Goal: Task Accomplishment & Management: Manage account settings

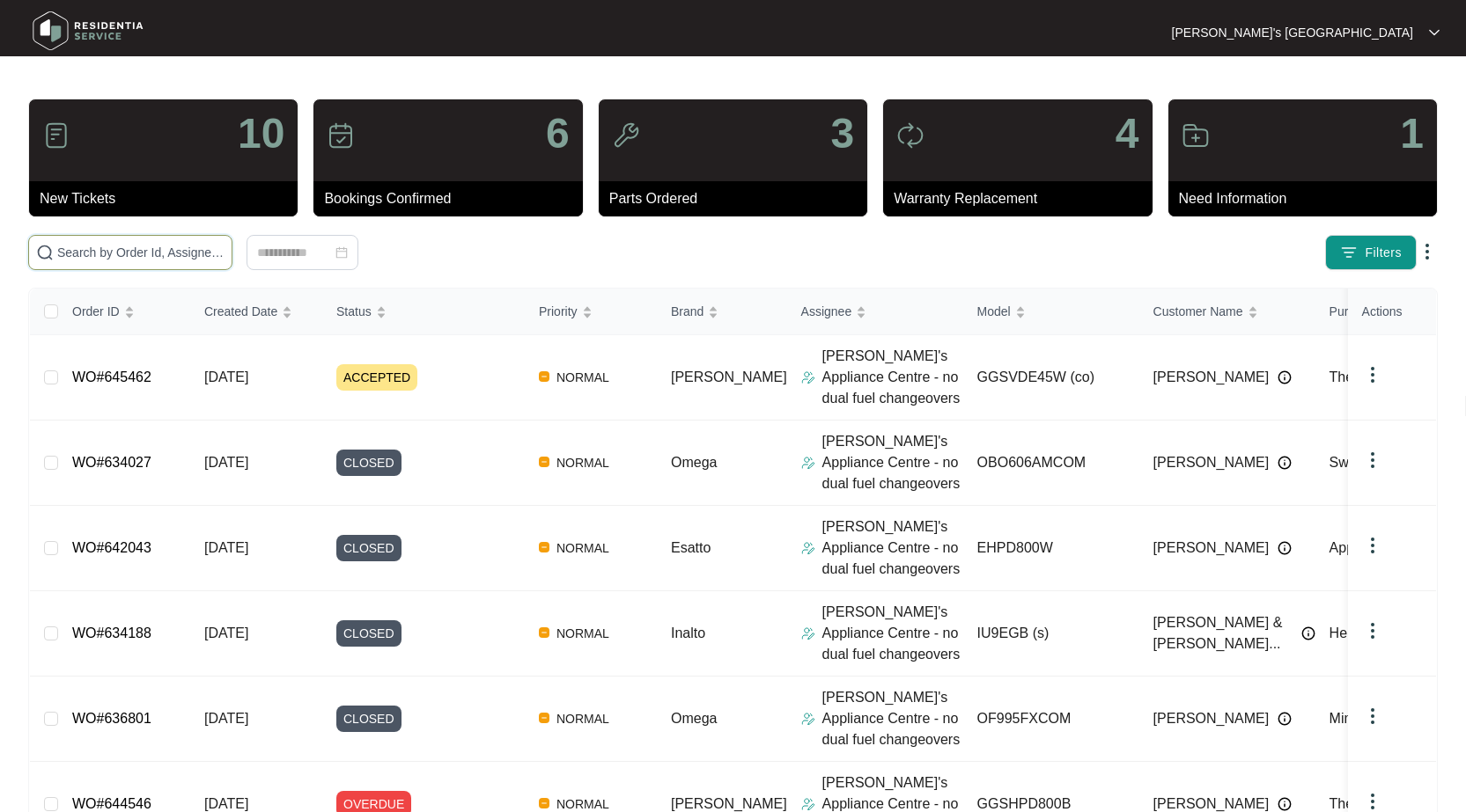
click at [165, 255] on input "text" at bounding box center [141, 252] width 167 height 19
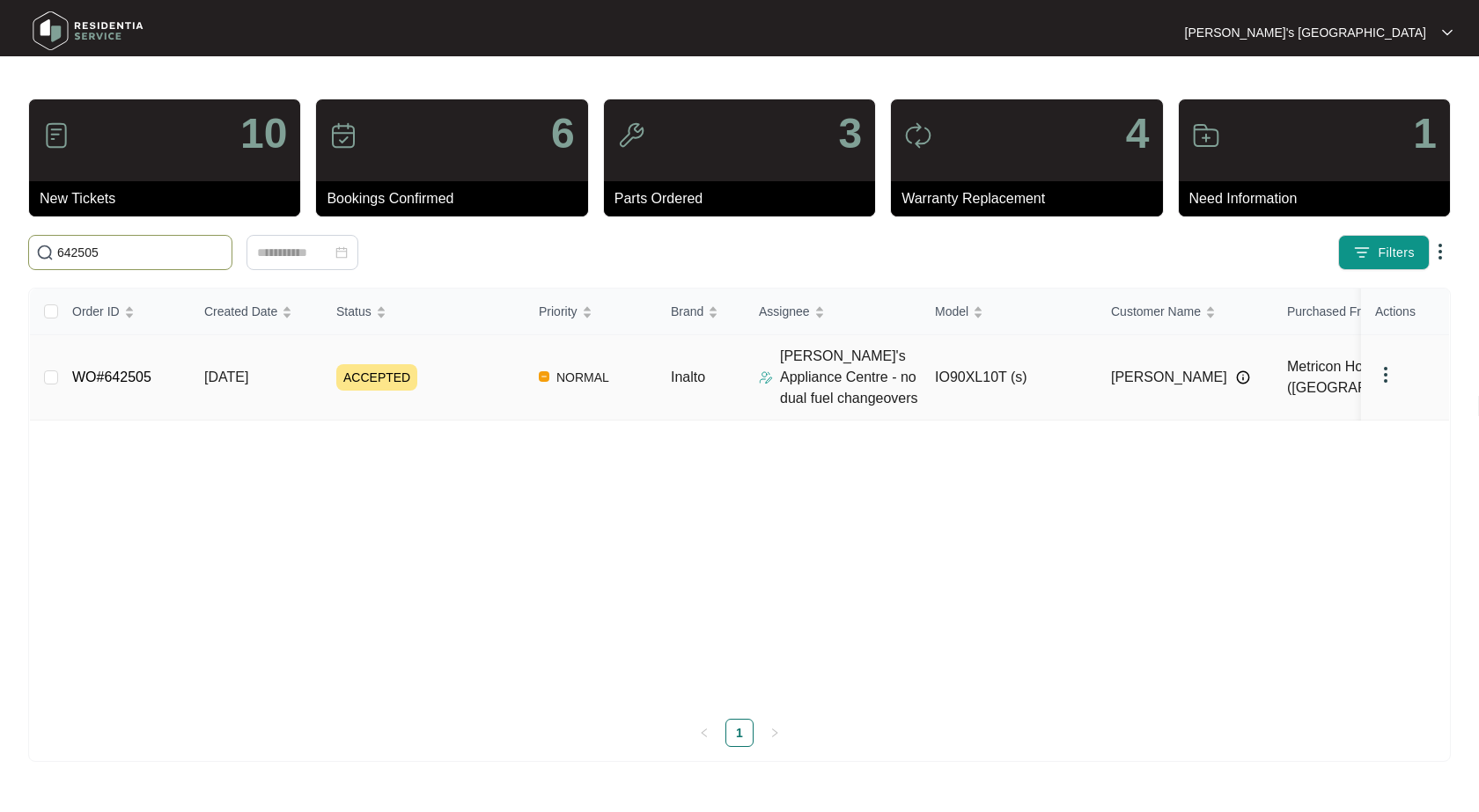
type input "642505"
click at [115, 382] on link "WO#642505" at bounding box center [112, 377] width 80 height 15
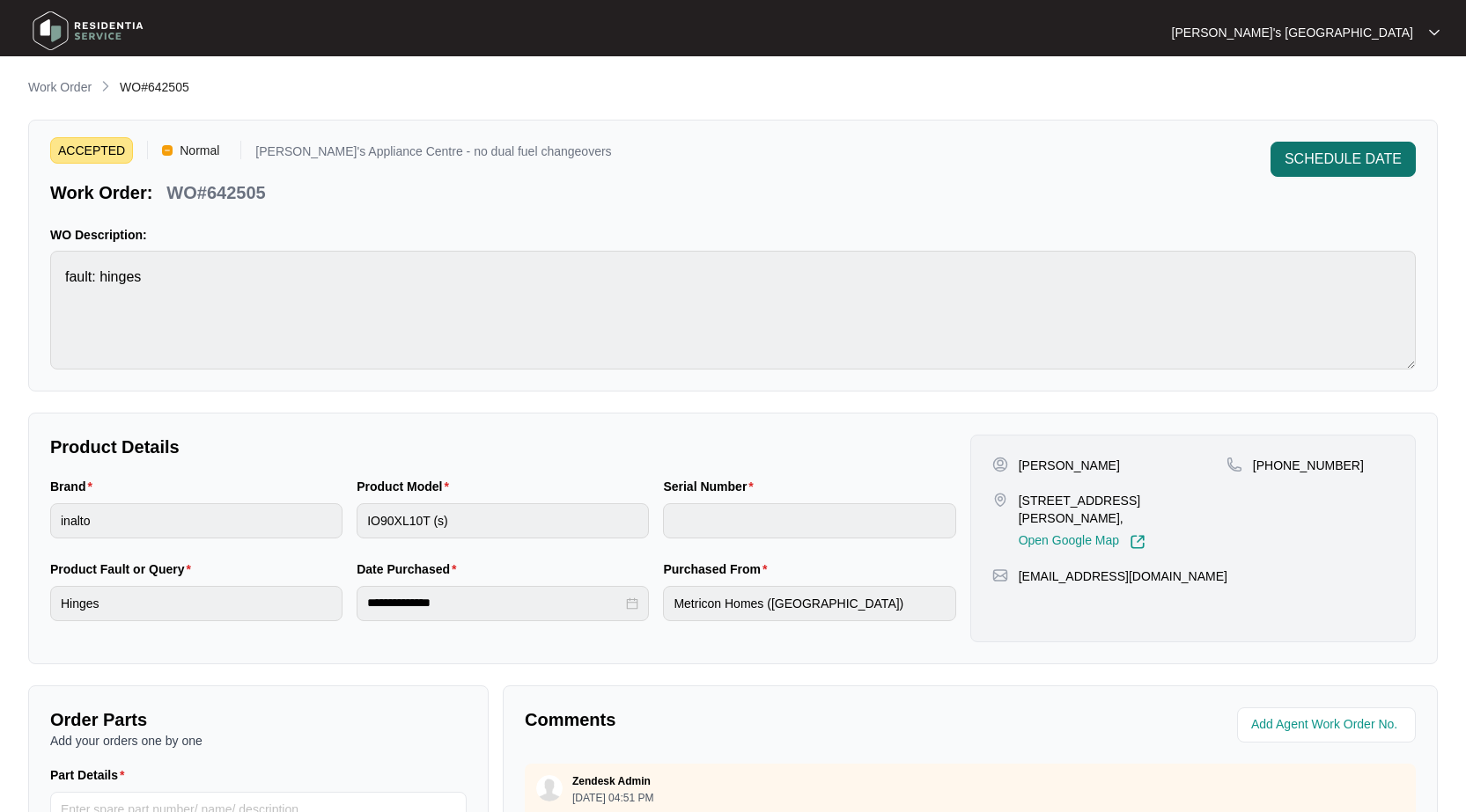
click at [1349, 153] on span "SCHEDULE DATE" at bounding box center [1343, 158] width 118 height 21
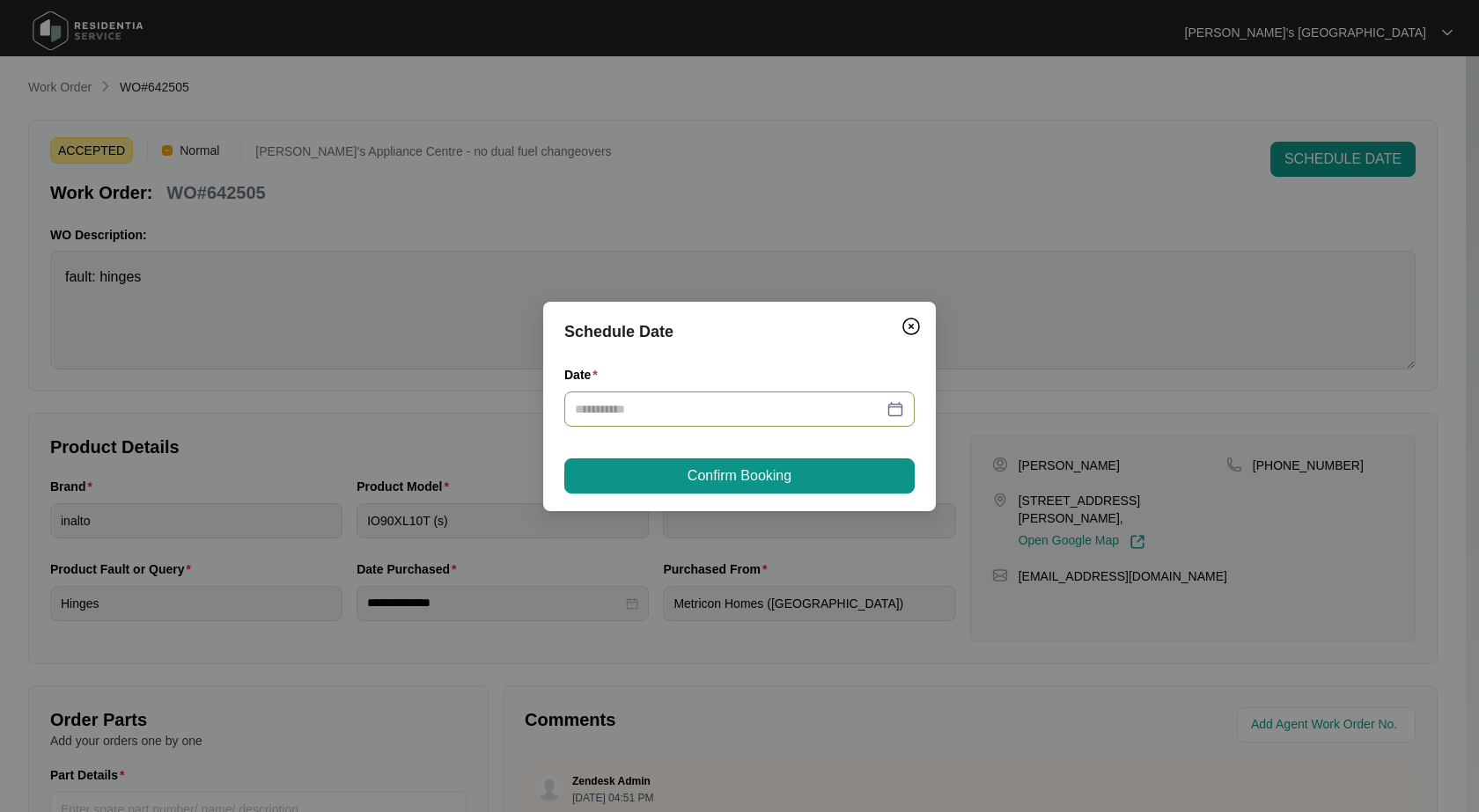
drag, startPoint x: 911, startPoint y: 401, endPoint x: 906, endPoint y: 409, distance: 9.4
click at [912, 401] on div at bounding box center [740, 408] width 351 height 35
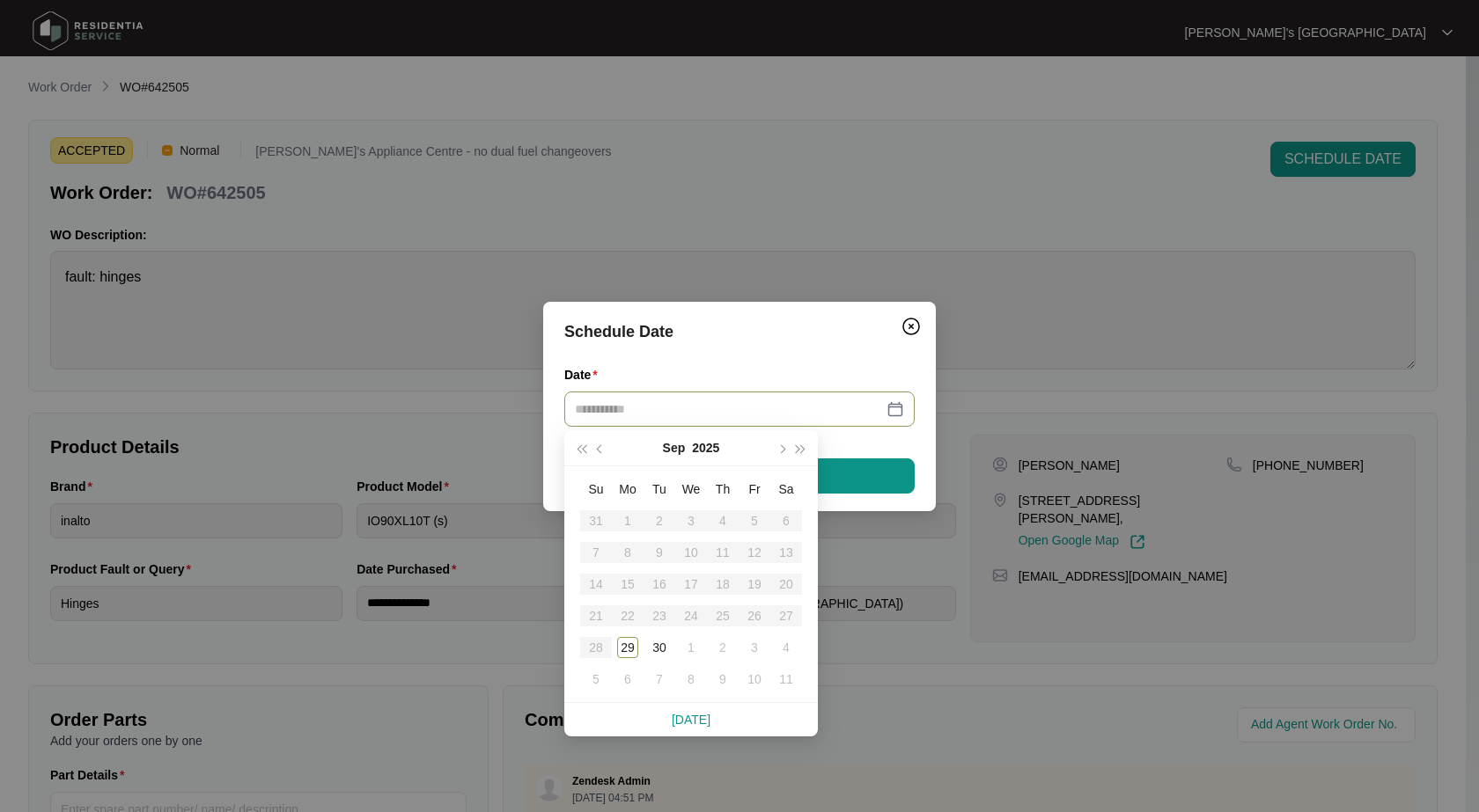
click at [893, 410] on div at bounding box center [740, 408] width 329 height 19
type input "**********"
click at [624, 645] on div "29" at bounding box center [627, 648] width 21 height 21
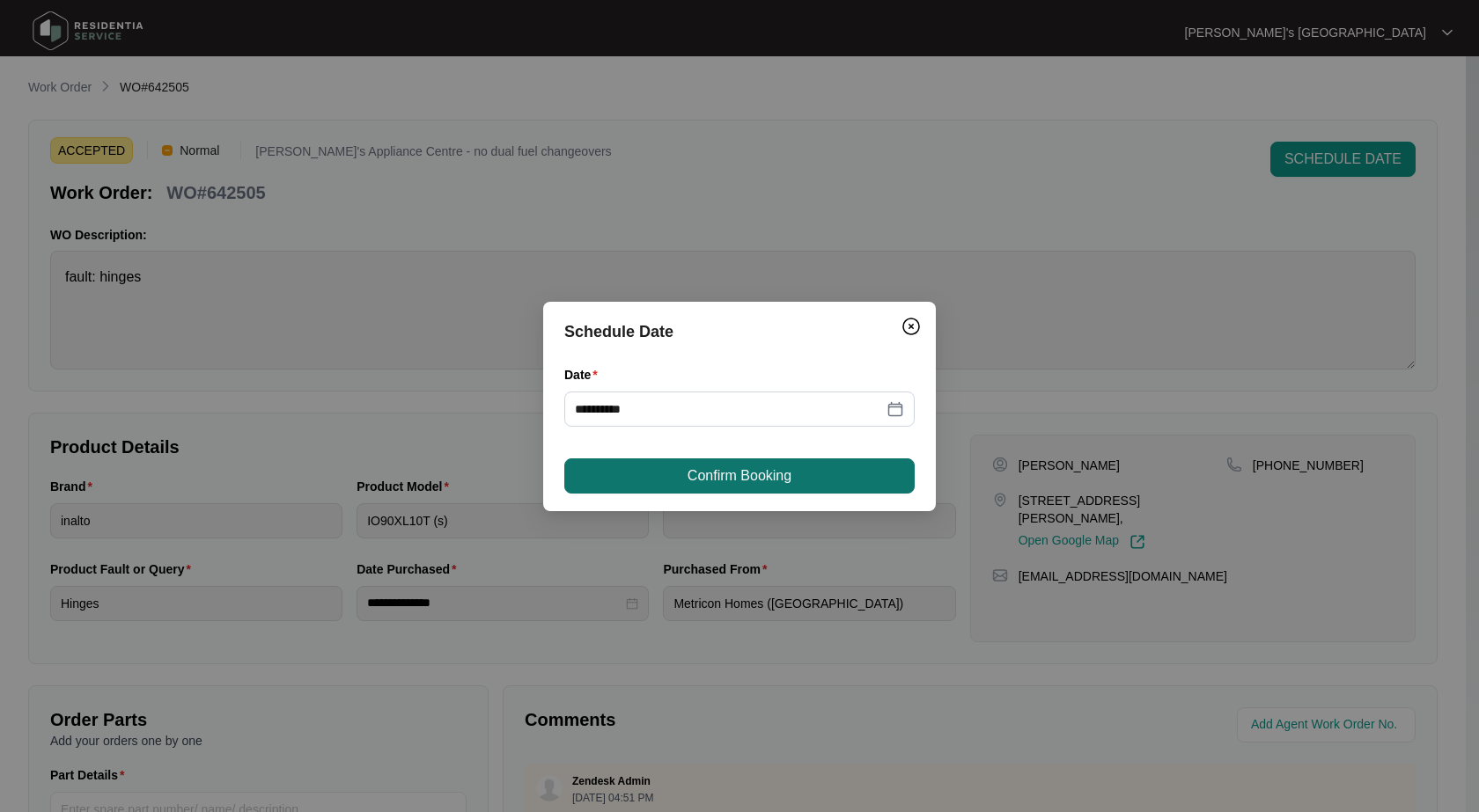
click at [774, 485] on span "Confirm Booking" at bounding box center [740, 475] width 104 height 21
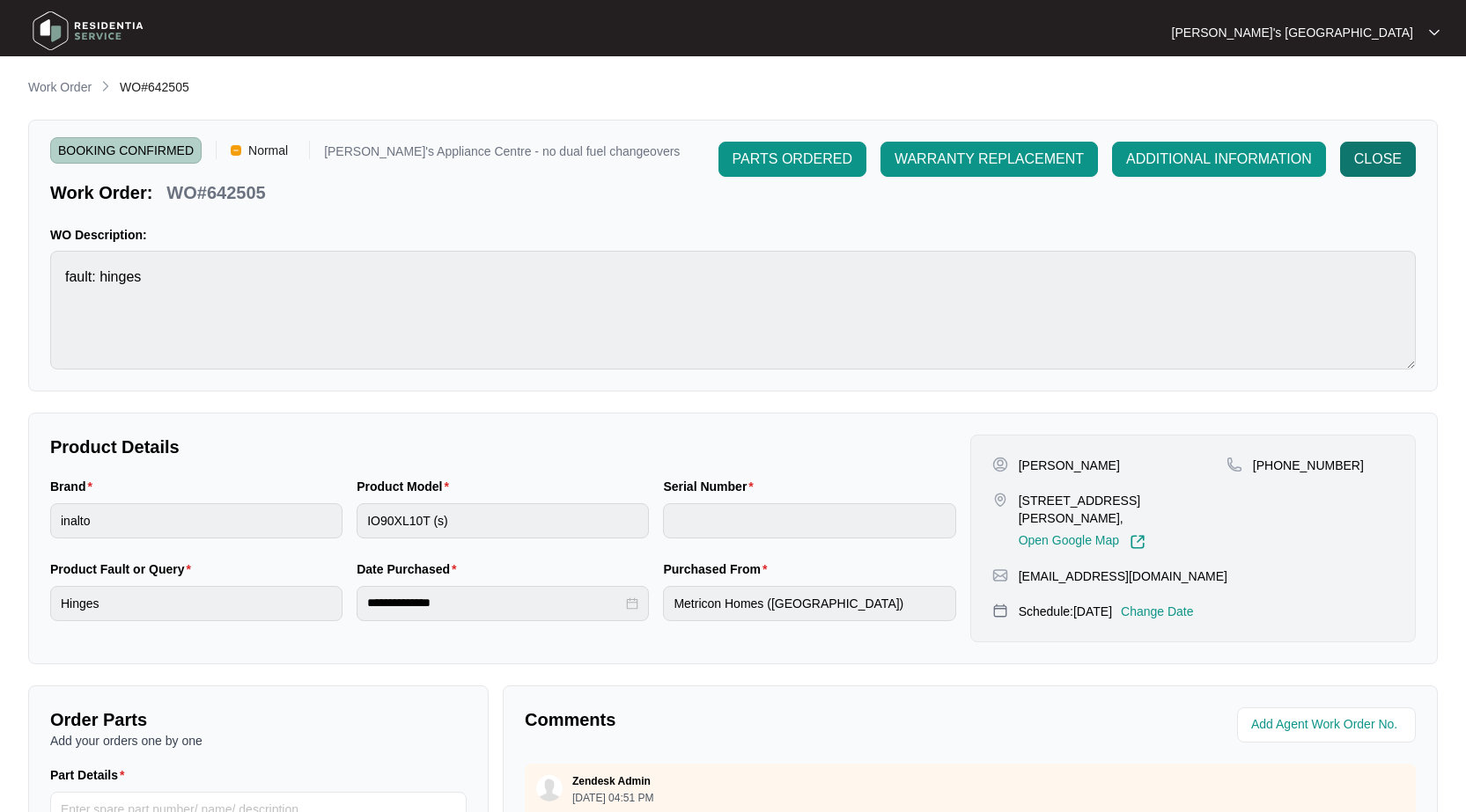
click at [1372, 162] on span "CLOSE" at bounding box center [1378, 158] width 48 height 21
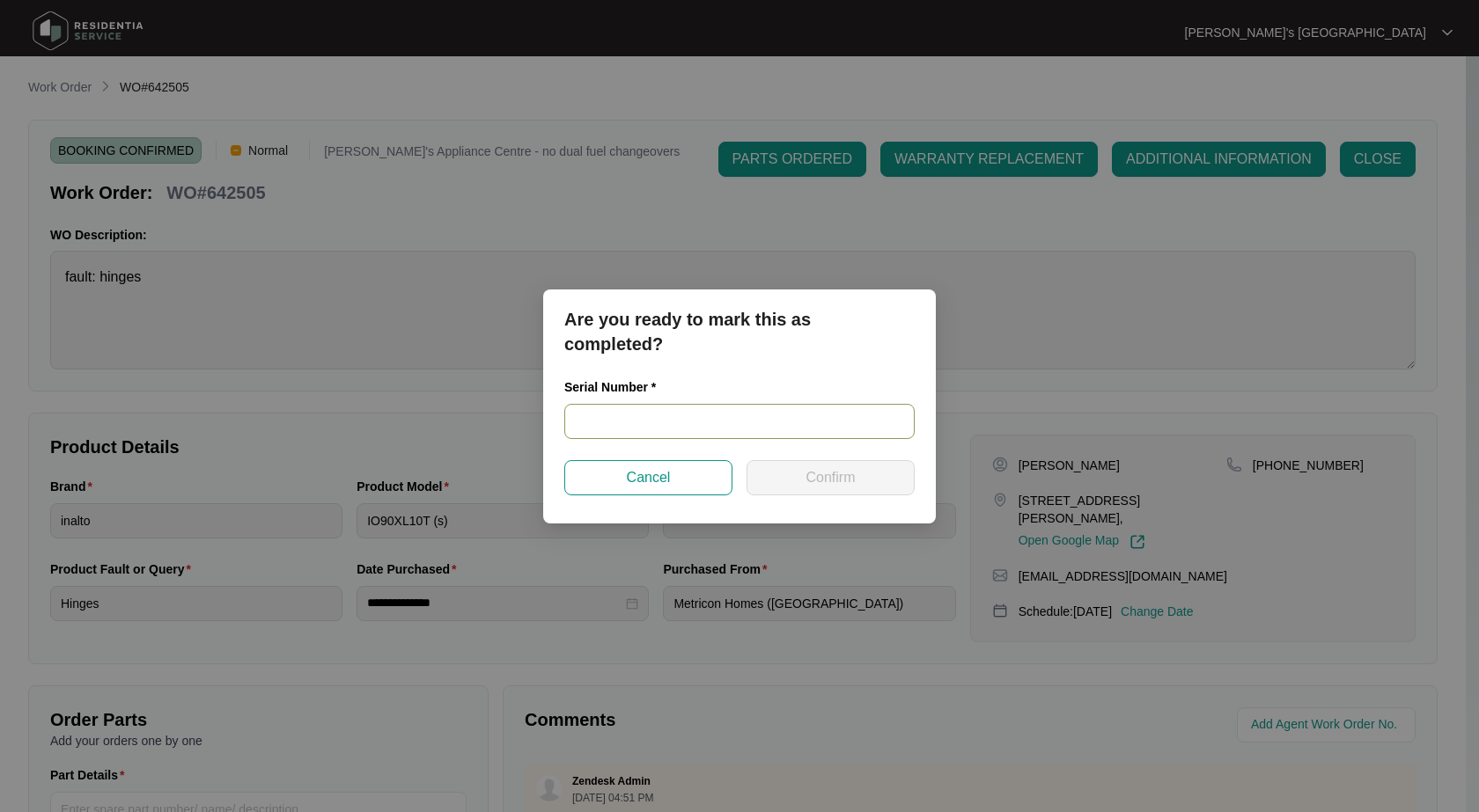
click at [693, 427] on input "text" at bounding box center [740, 421] width 351 height 35
type input "24250033"
click at [817, 475] on span "Confirm" at bounding box center [829, 477] width 49 height 21
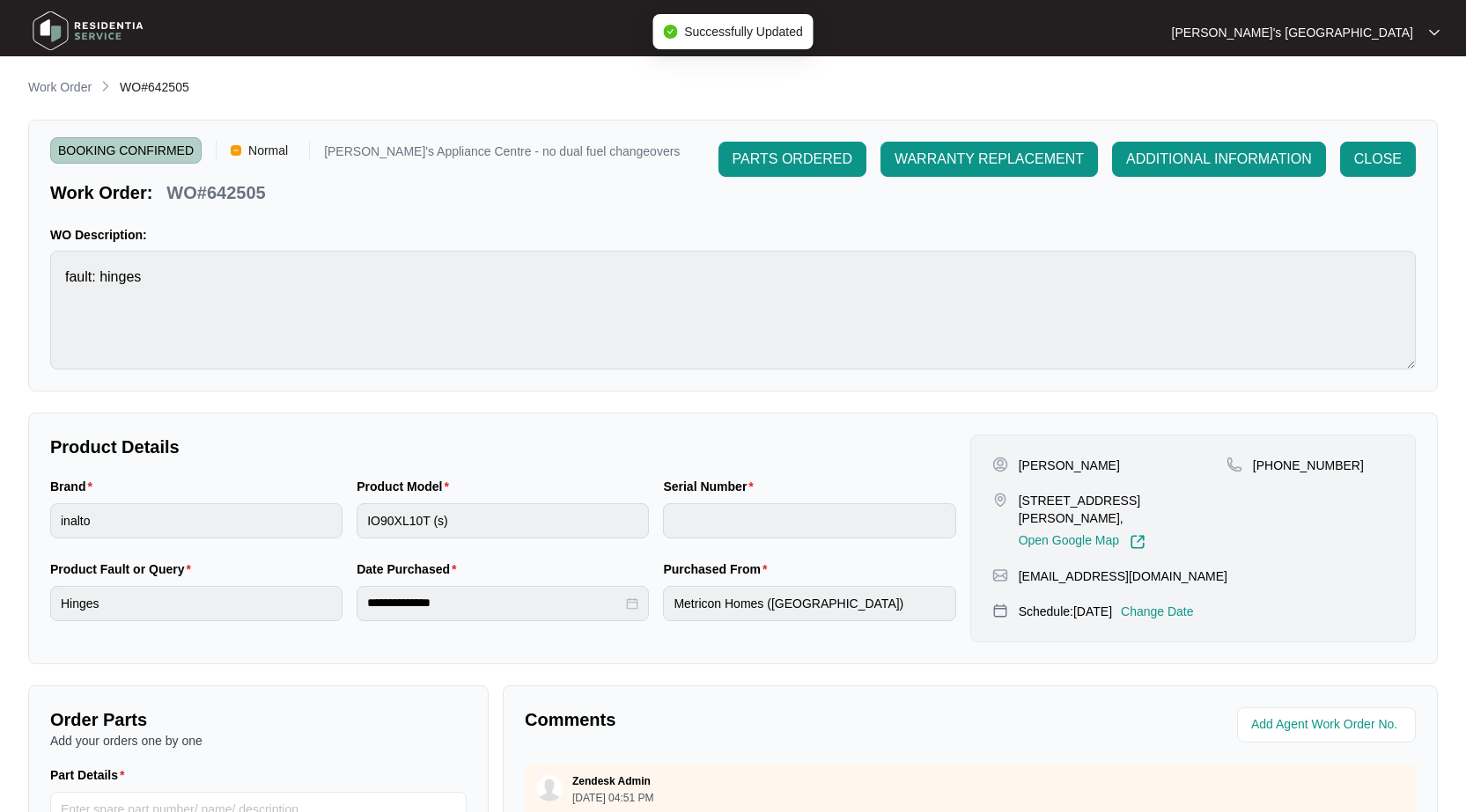
type input "24250033"
